Goal: Find specific page/section: Find specific page/section

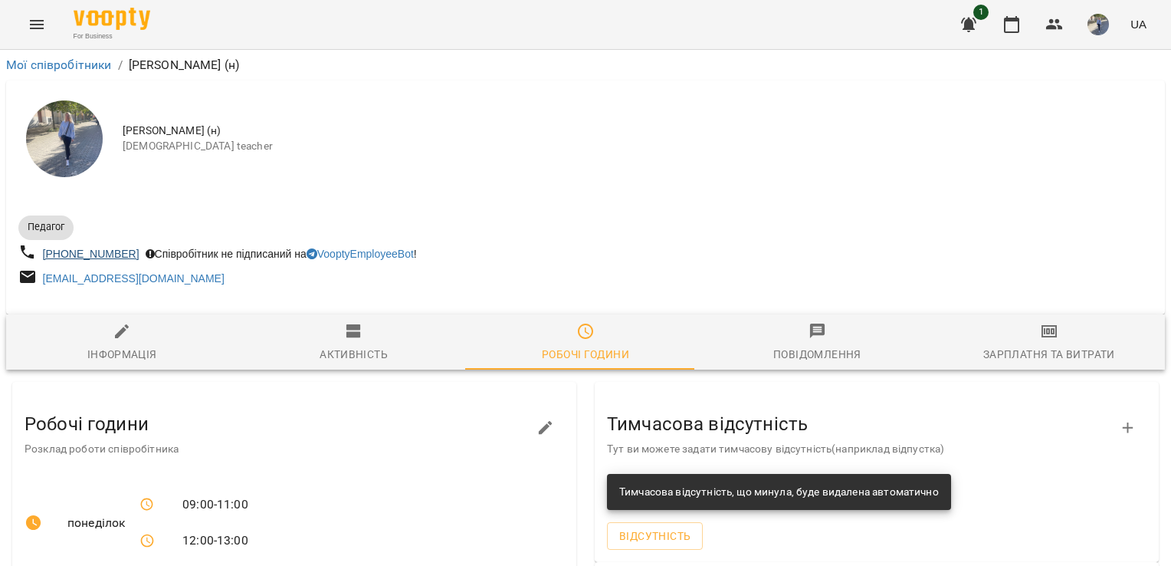
scroll to position [188, 0]
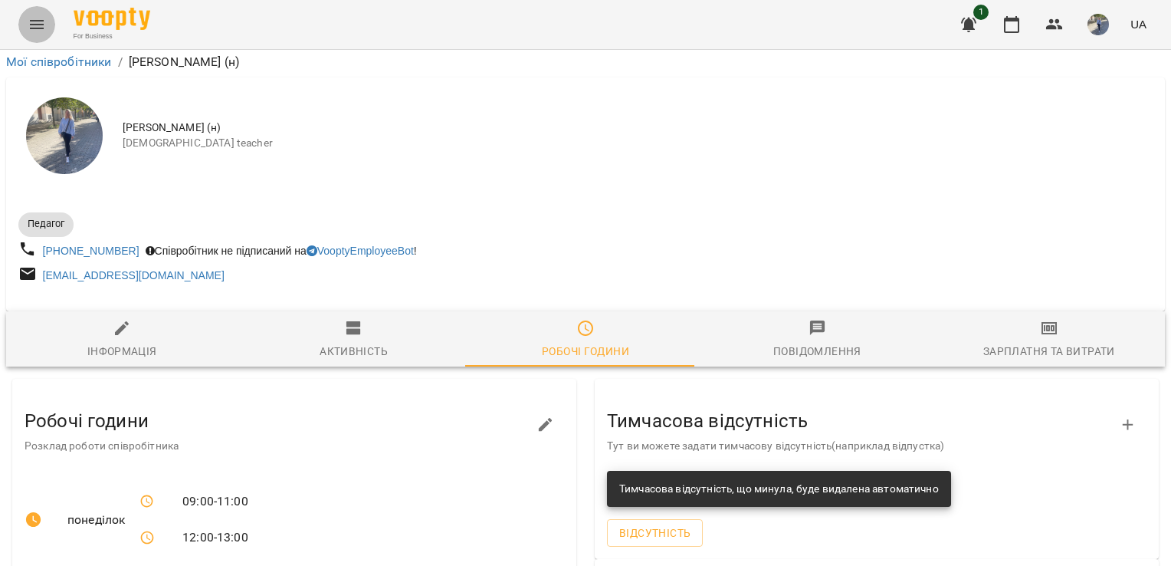
click at [36, 17] on icon "Menu" at bounding box center [37, 24] width 18 height 18
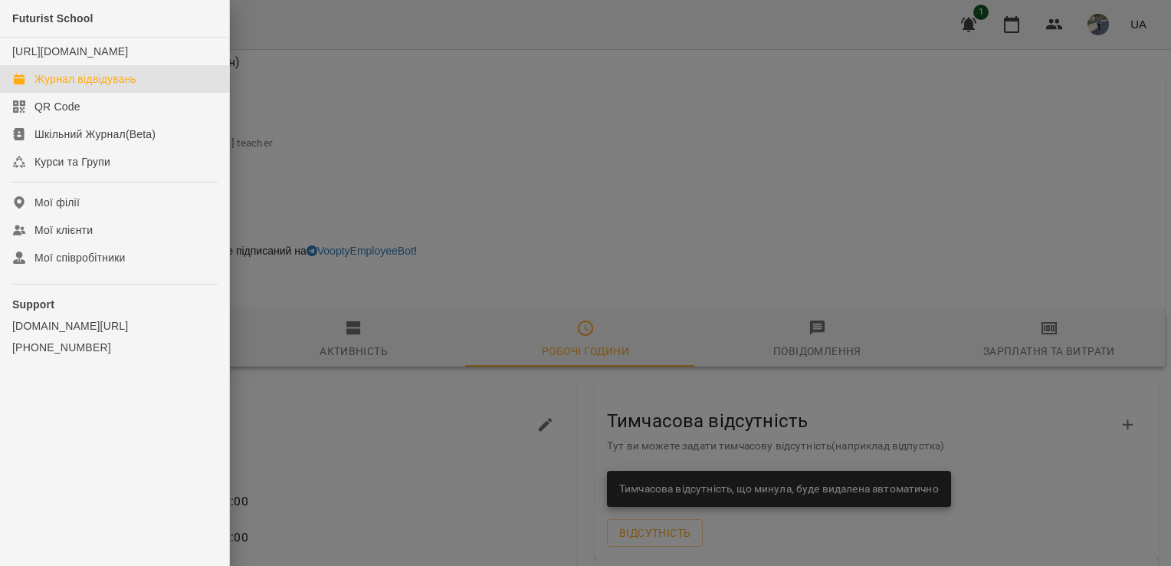
click at [77, 87] on div "Журнал відвідувань" at bounding box center [85, 78] width 102 height 15
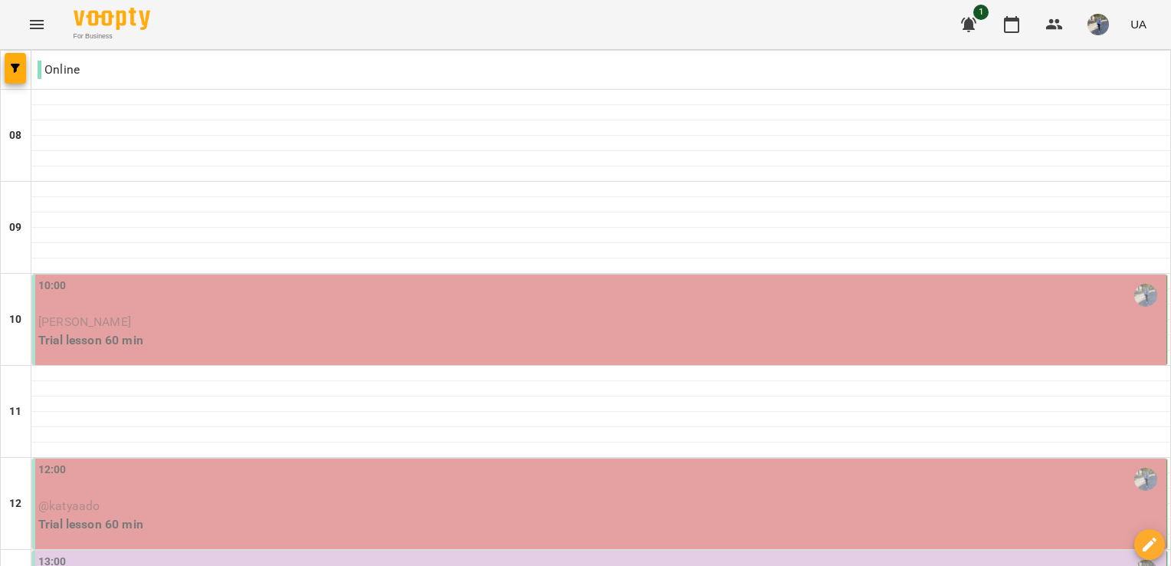
scroll to position [238, 0]
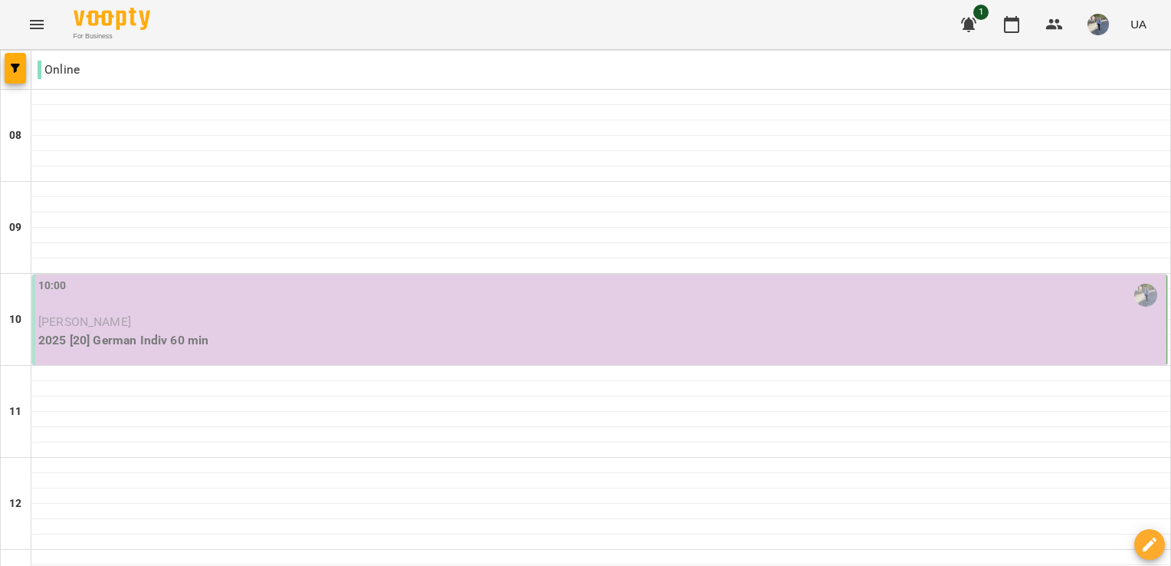
scroll to position [0, 0]
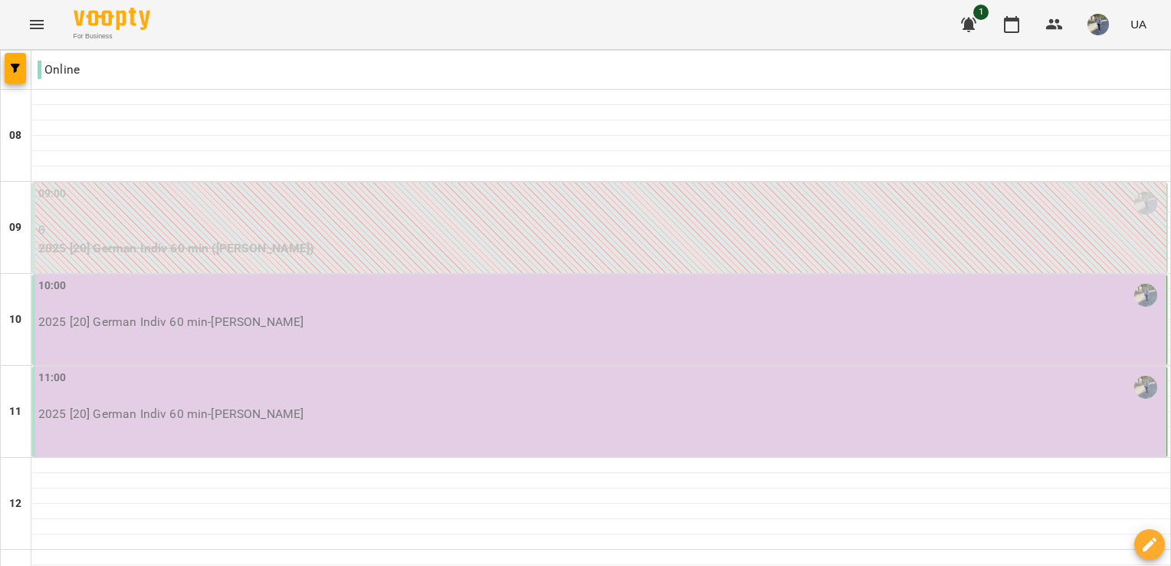
scroll to position [10, 0]
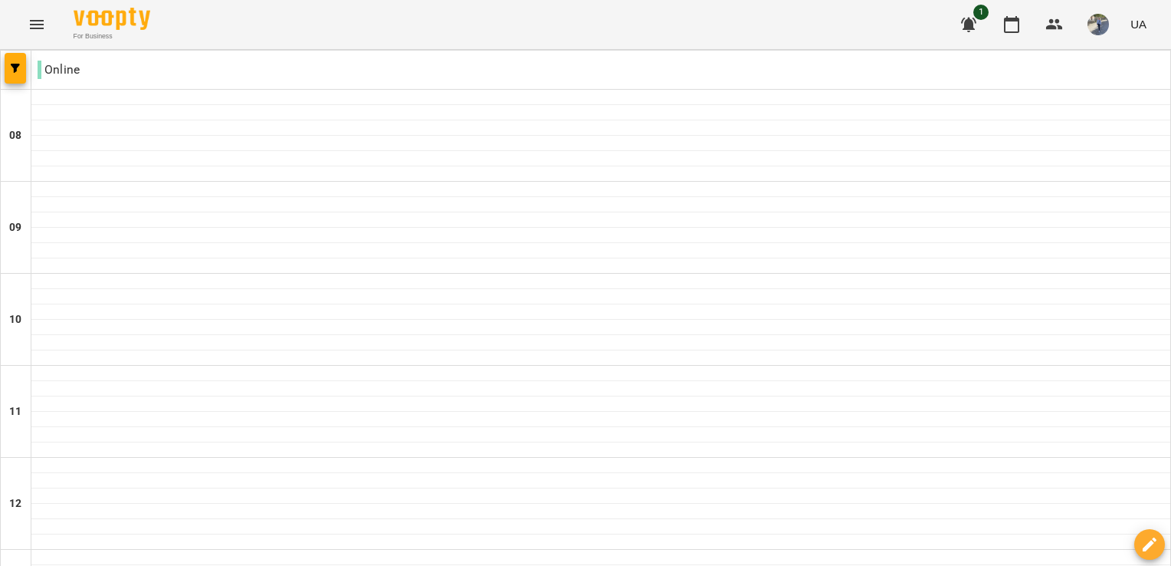
scroll to position [1005, 0]
